Goal: Find specific page/section: Find specific page/section

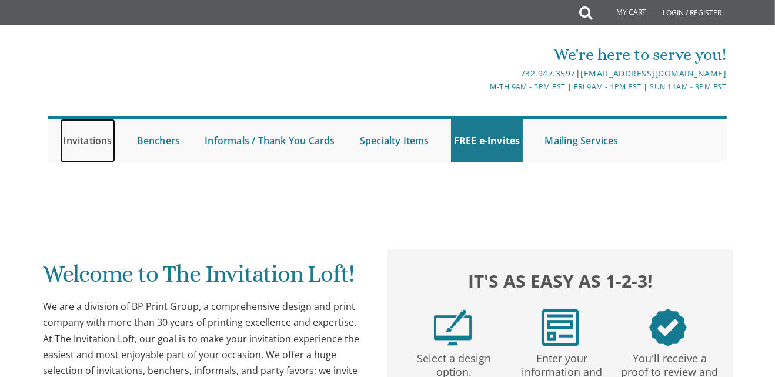
click at [85, 145] on link "Invitations" at bounding box center [87, 140] width 55 height 43
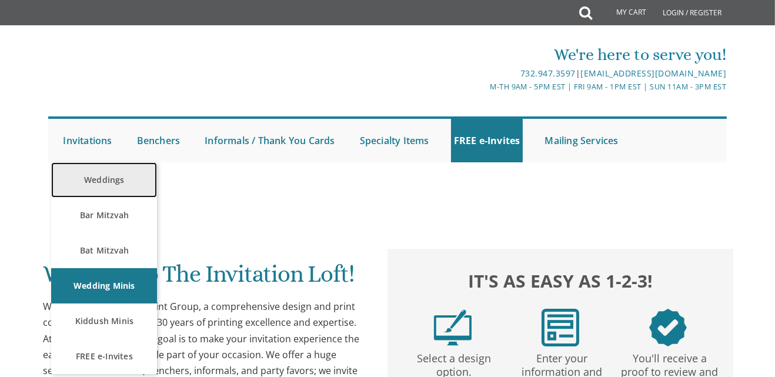
click at [106, 182] on link "Weddings" at bounding box center [104, 179] width 106 height 35
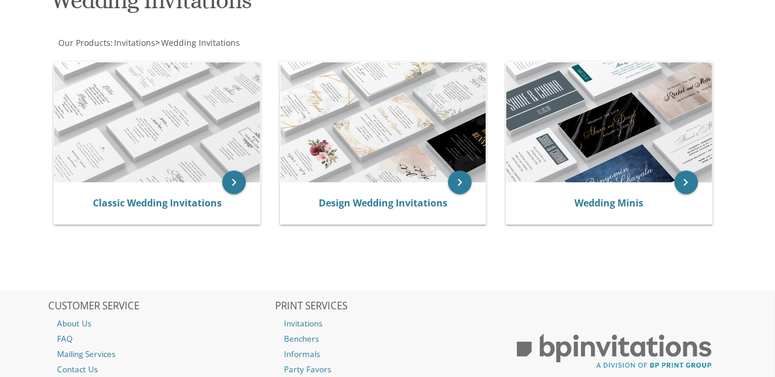
scroll to position [200, 0]
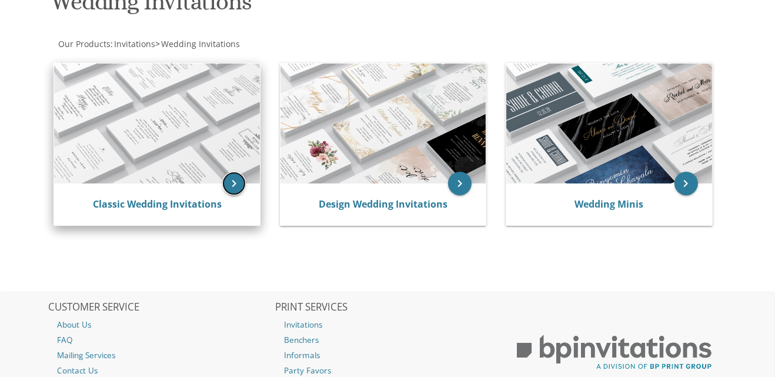
click at [234, 190] on icon "keyboard_arrow_right" at bounding box center [234, 184] width 24 height 24
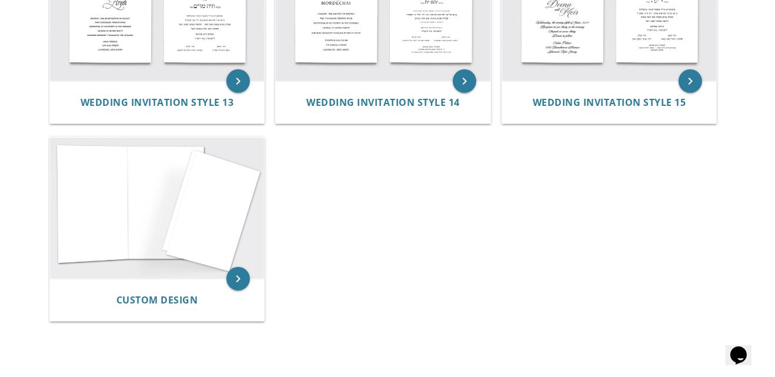
scroll to position [1123, 0]
